Goal: Contribute content

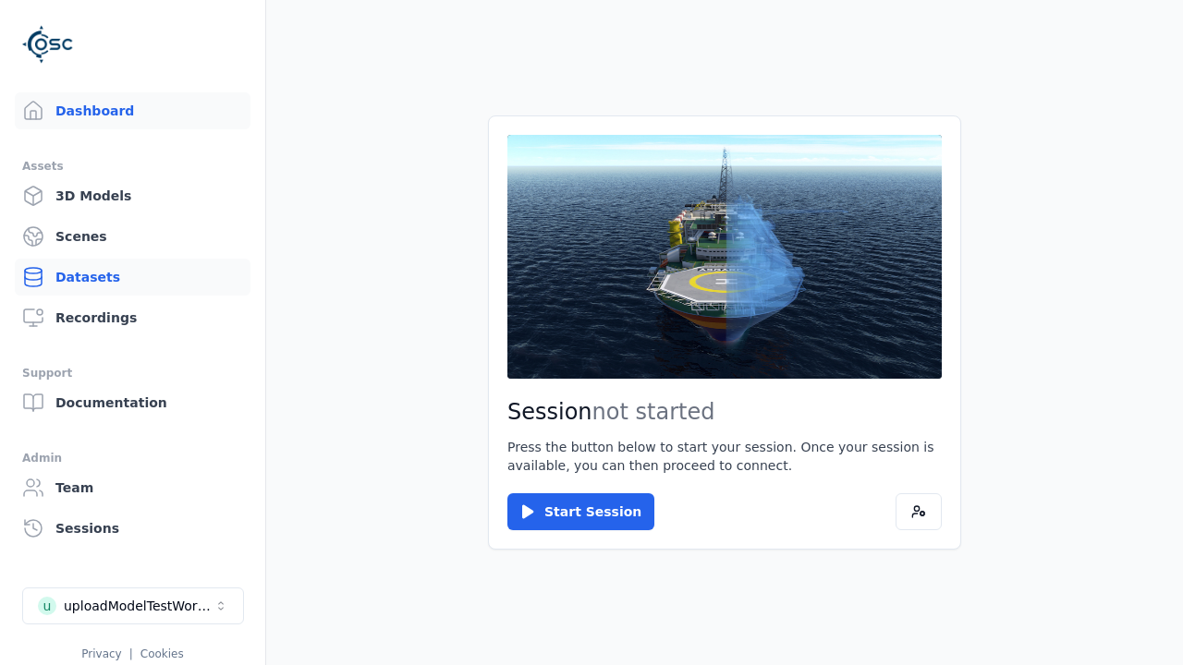
click at [132, 277] on link "Datasets" at bounding box center [133, 277] width 236 height 37
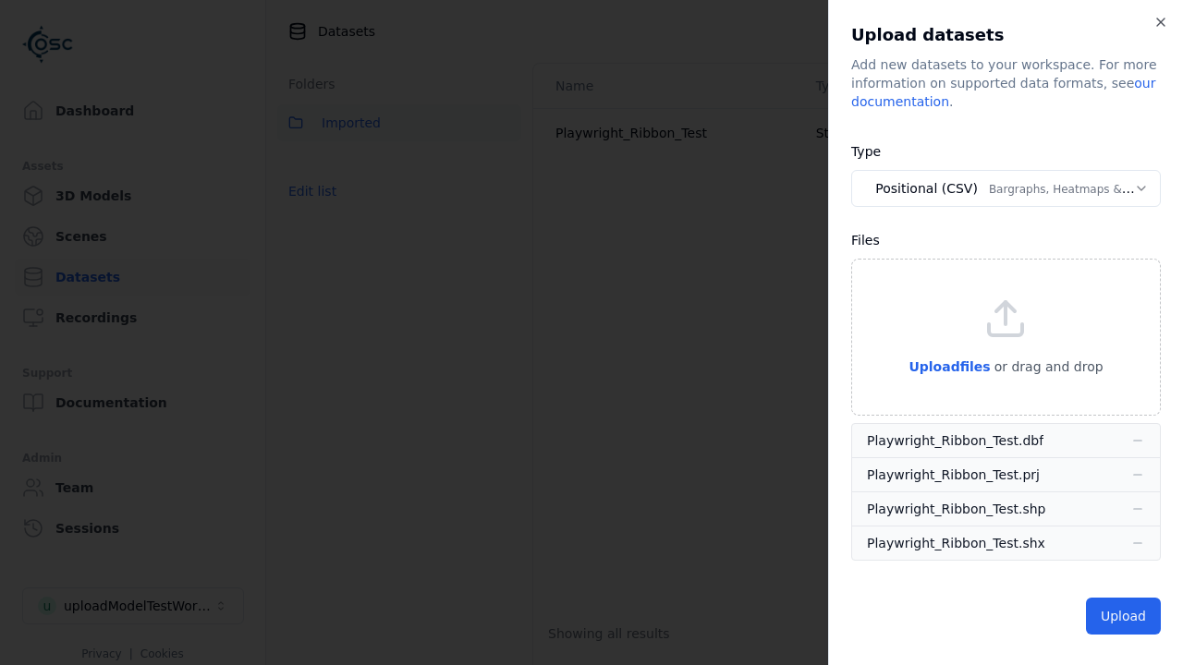
click at [1005, 188] on body "**********" at bounding box center [591, 332] width 1183 height 665
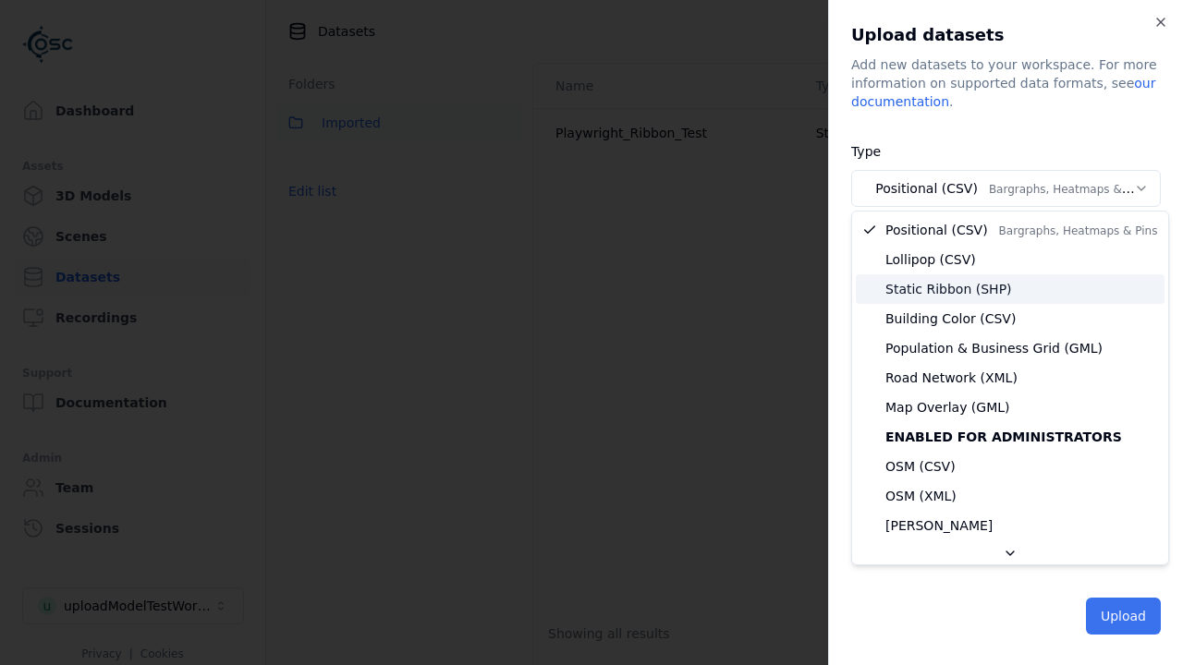
select select "*****"
click at [1125, 616] on button "Upload" at bounding box center [1123, 616] width 75 height 37
